Goal: Navigation & Orientation: Find specific page/section

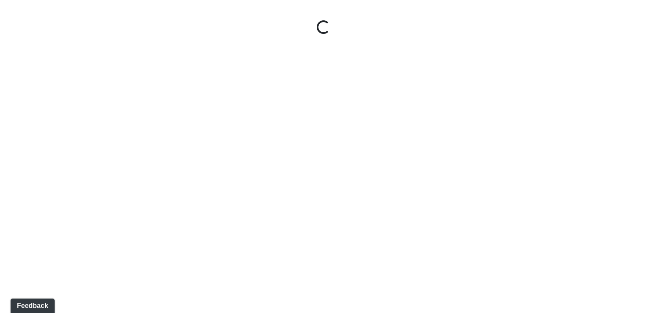
select select "njaBFdqYBo3ABK9QUwzeL8"
